Goal: Task Accomplishment & Management: Use online tool/utility

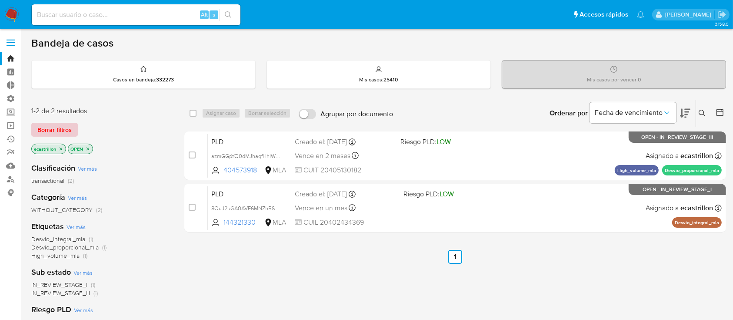
click at [53, 130] on span "Borrar filtros" at bounding box center [54, 129] width 34 height 12
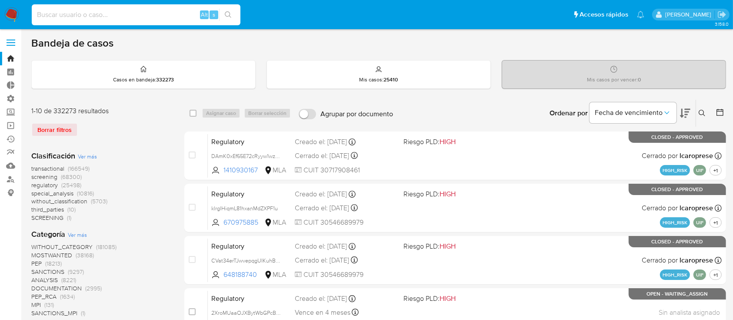
click at [129, 15] on input at bounding box center [136, 14] width 209 height 11
paste input "gNeHvMhIo1gcljgoZWgdyGWV"
type input "gNeHvMhIo1gcljgoZWgdyGWV"
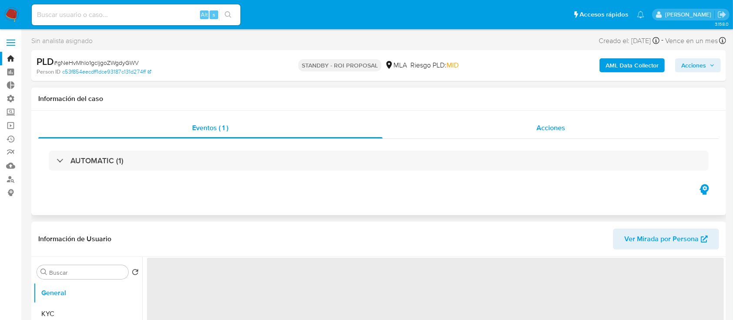
click at [507, 124] on div "Acciones" at bounding box center [551, 127] width 337 height 21
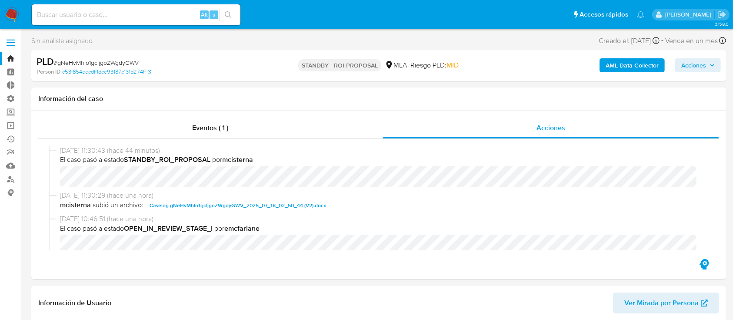
select select "10"
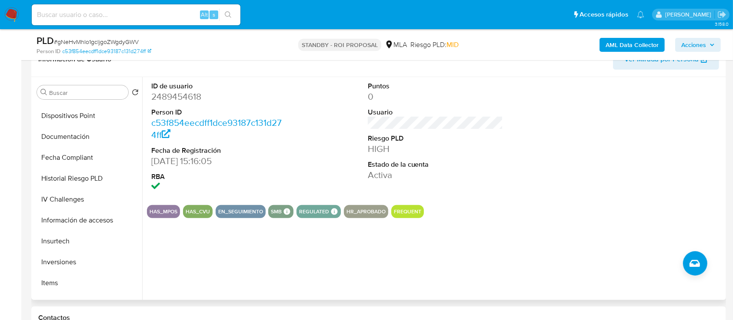
scroll to position [315, 0]
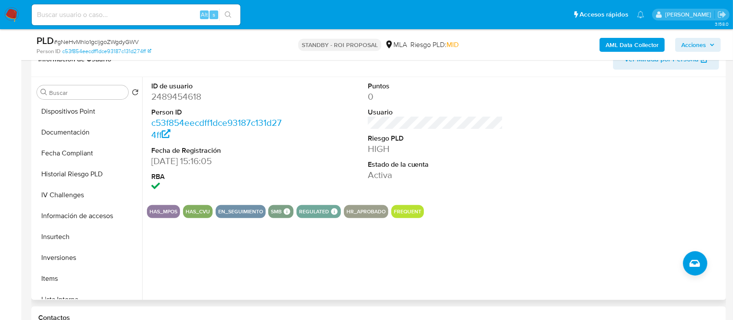
click at [75, 236] on button "Insurtech" at bounding box center [87, 236] width 109 height 21
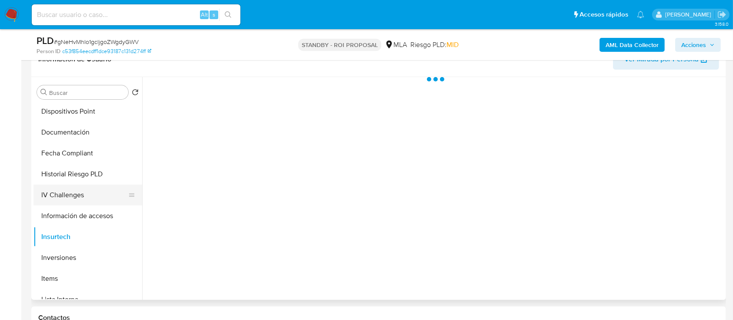
scroll to position [409, 0]
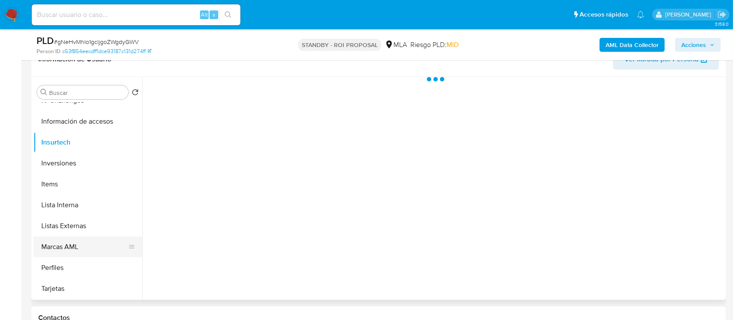
click at [77, 243] on button "Marcas AML" at bounding box center [84, 246] width 102 height 21
click at [250, 127] on div at bounding box center [433, 188] width 582 height 223
click at [77, 224] on button "Listas Externas" at bounding box center [84, 225] width 102 height 21
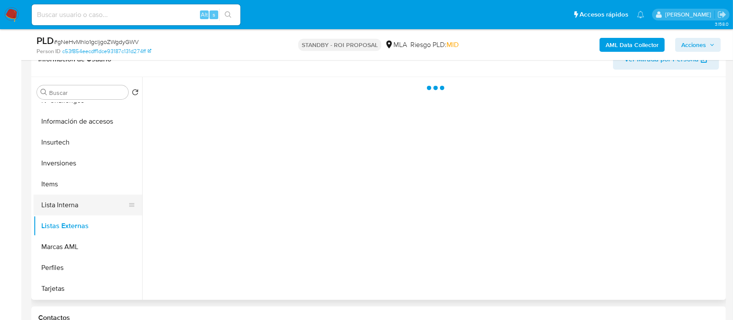
click at [77, 201] on button "Lista Interna" at bounding box center [84, 204] width 102 height 21
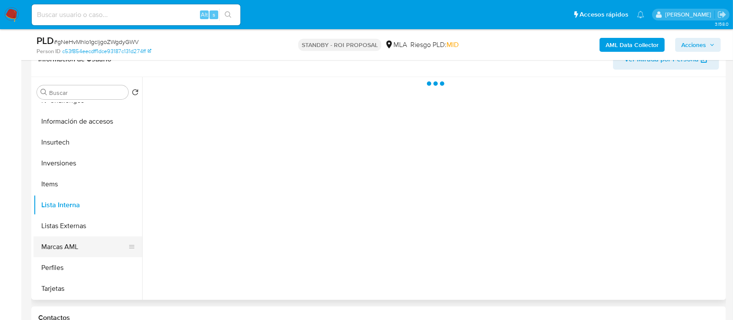
click at [68, 247] on button "Marcas AML" at bounding box center [84, 246] width 102 height 21
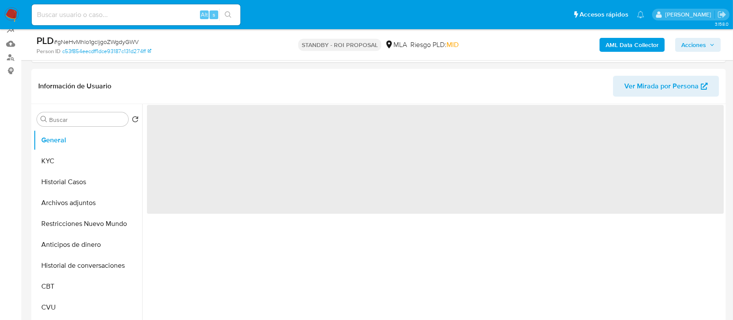
scroll to position [232, 0]
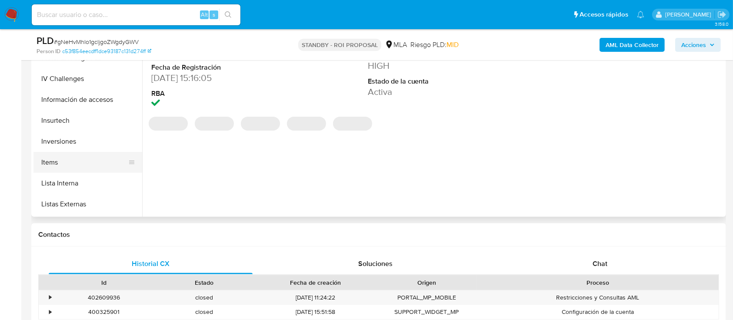
select select "10"
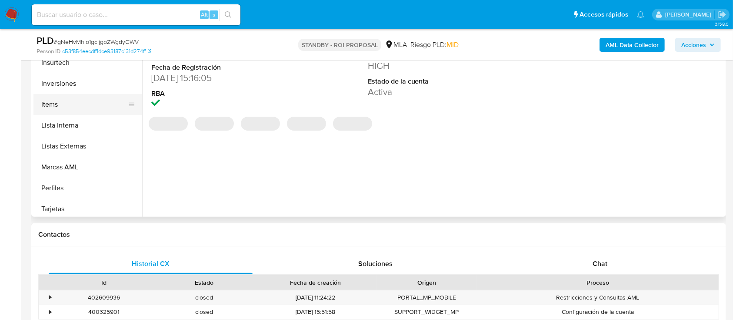
scroll to position [409, 0]
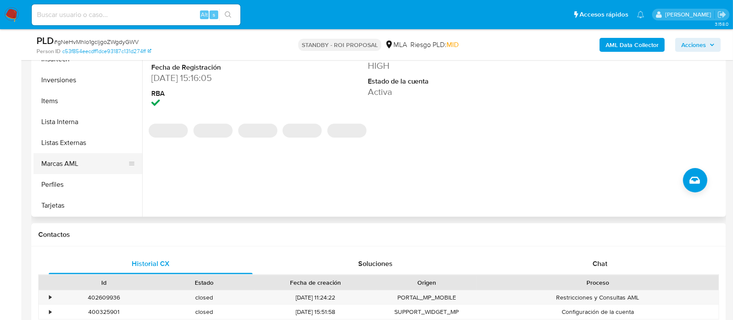
click at [119, 159] on button "Marcas AML" at bounding box center [84, 163] width 102 height 21
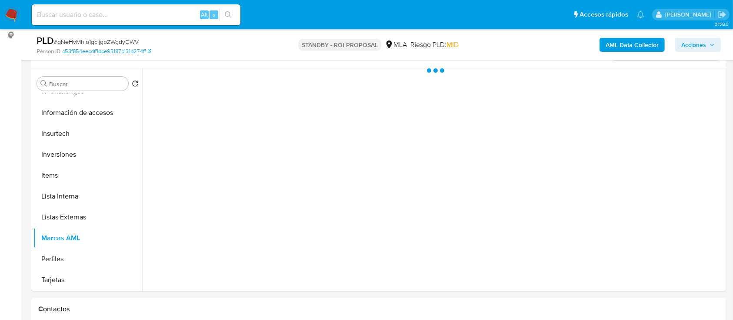
scroll to position [116, 0]
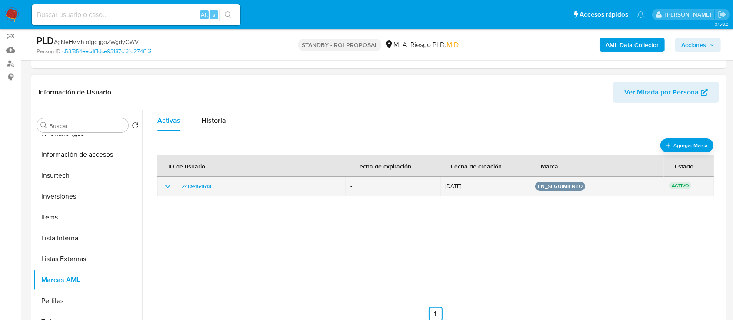
click at [164, 190] on icon "show_hidden_detail_by_id_2489454618" at bounding box center [168, 186] width 10 height 10
